Goal: Information Seeking & Learning: Learn about a topic

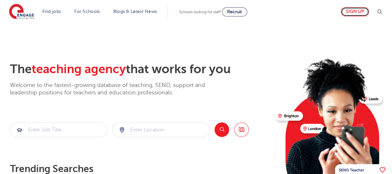
click at [351, 14] on link "Sign up" at bounding box center [355, 11] width 28 height 9
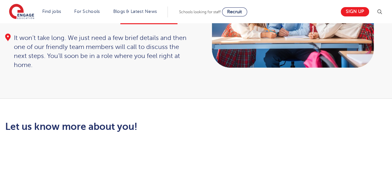
scroll to position [12, 0]
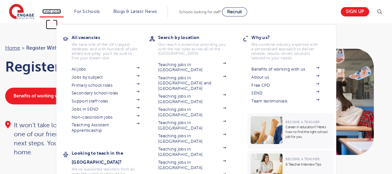
click at [56, 14] on link "Find jobs" at bounding box center [51, 11] width 19 height 5
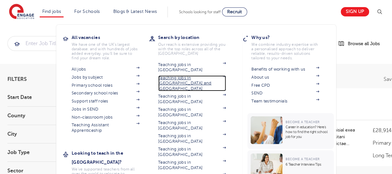
click at [171, 77] on link "Teaching jobs in [GEOGRAPHIC_DATA] and [GEOGRAPHIC_DATA]" at bounding box center [192, 84] width 68 height 16
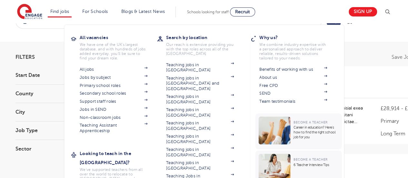
scroll to position [32, 0]
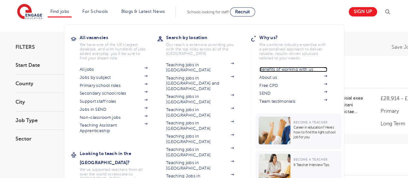
click at [300, 68] on link "Benefits of working with us" at bounding box center [293, 69] width 68 height 5
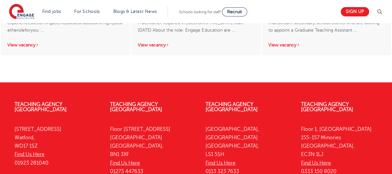
scroll to position [613, 0]
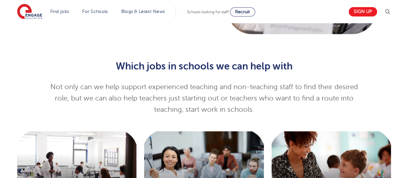
scroll to position [420, 0]
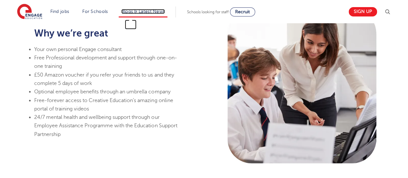
click at [139, 13] on link "Blogs & Latest News" at bounding box center [143, 11] width 44 height 5
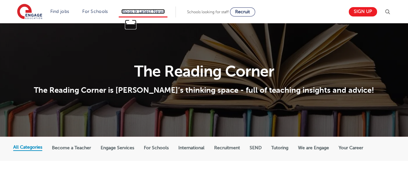
click at [147, 10] on link "Blogs & Latest News" at bounding box center [143, 11] width 44 height 5
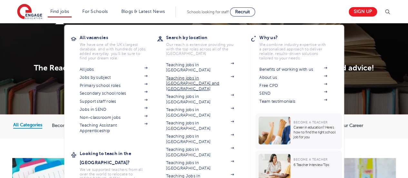
scroll to position [32, 0]
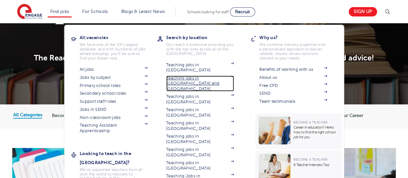
click at [192, 76] on link "Teaching jobs in [GEOGRAPHIC_DATA] and [GEOGRAPHIC_DATA]" at bounding box center [200, 84] width 68 height 16
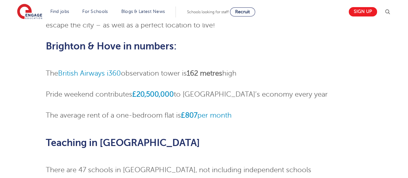
scroll to position [129, 0]
